Goal: Information Seeking & Learning: Learn about a topic

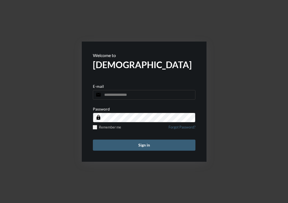
click at [132, 94] on input "email" at bounding box center [144, 95] width 103 height 10
paste input "**********"
type input "**********"
click at [132, 145] on button "Sign in" at bounding box center [144, 145] width 103 height 11
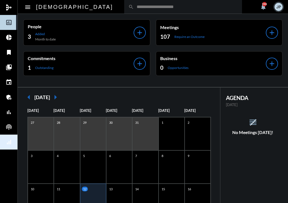
click at [8, 142] on mat-icon "signal_cellular_alt" at bounding box center [9, 142] width 7 height 7
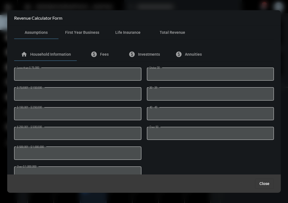
click at [267, 184] on span "Close" at bounding box center [265, 184] width 10 height 4
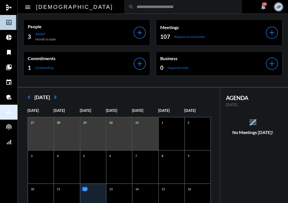
click at [10, 105] on link "bar_chart Custom Analytics" at bounding box center [8, 112] width 17 height 15
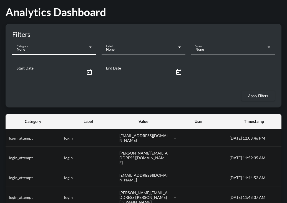
click at [62, 48] on div "None" at bounding box center [53, 49] width 72 height 4
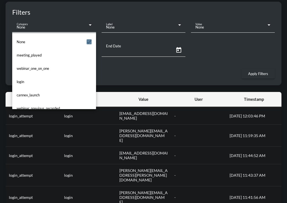
click at [124, 79] on div at bounding box center [143, 101] width 287 height 203
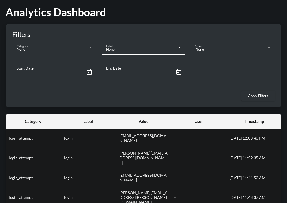
click at [134, 49] on div "None" at bounding box center [142, 49] width 72 height 4
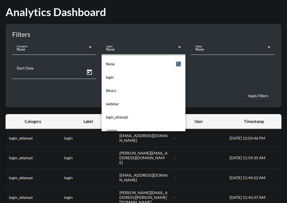
click at [144, 25] on div at bounding box center [143, 101] width 287 height 203
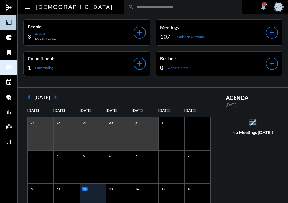
click at [8, 68] on mat-icon "collections_bookmark" at bounding box center [9, 67] width 7 height 7
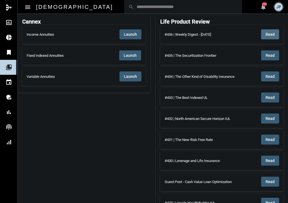
click at [270, 35] on span "Read" at bounding box center [270, 34] width 9 height 4
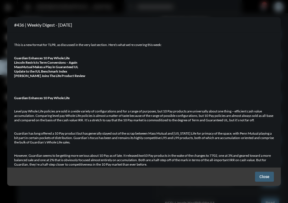
click at [240, 13] on div at bounding box center [144, 101] width 288 height 203
click at [264, 177] on span "Close" at bounding box center [265, 177] width 10 height 4
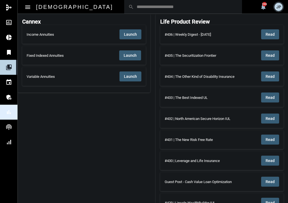
click at [9, 115] on mat-icon "bar_chart" at bounding box center [9, 112] width 7 height 7
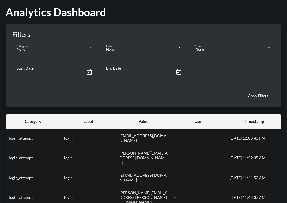
click at [68, 47] on div "None" at bounding box center [54, 49] width 75 height 11
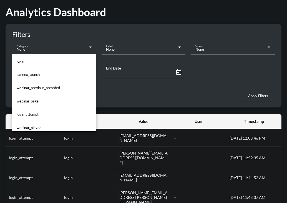
scroll to position [48, 0]
